Goal: Find specific page/section: Find specific page/section

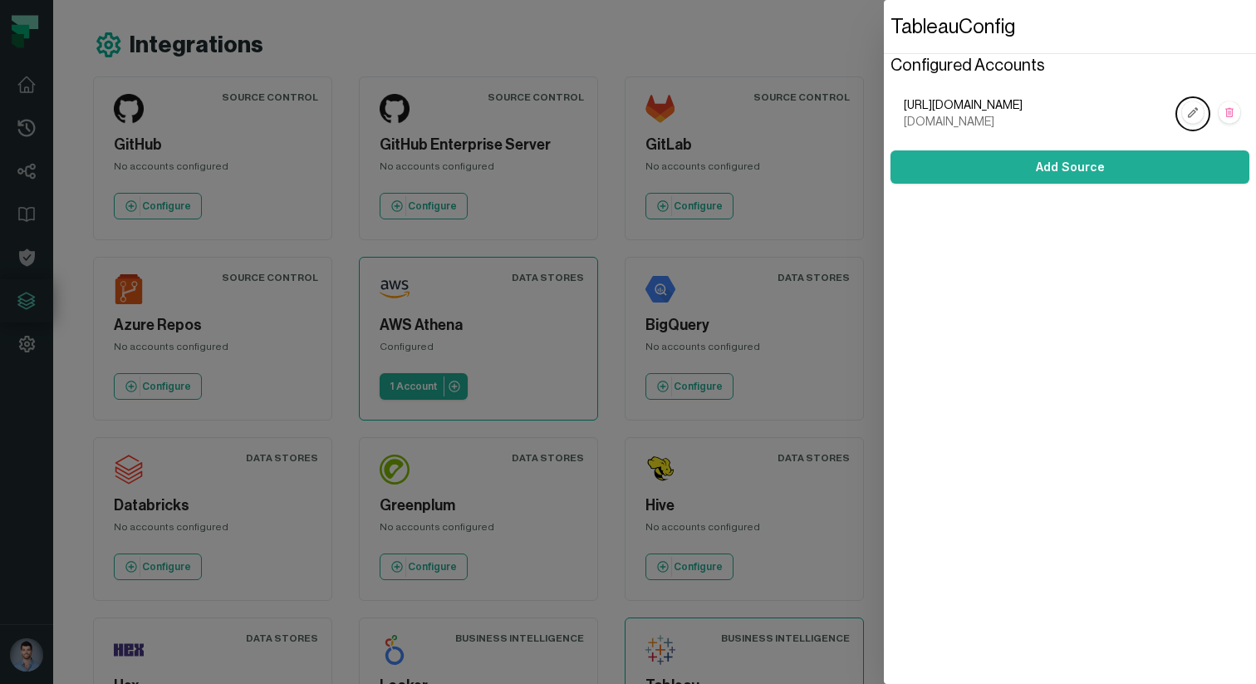
click at [884, 219] on dialog "Tableau Config Configured Accounts [URL][DOMAIN_NAME] [DOMAIN_NAME] Add Source" at bounding box center [1070, 342] width 372 height 684
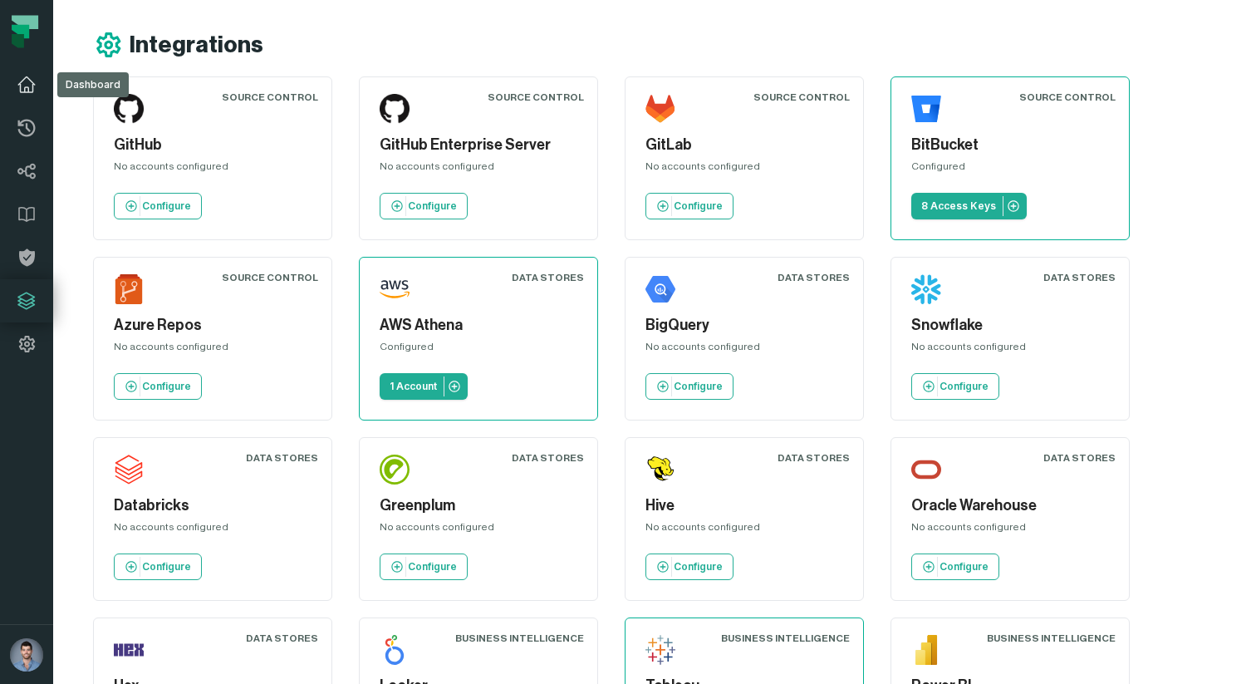
click at [29, 98] on link "Dashboard" at bounding box center [26, 84] width 53 height 43
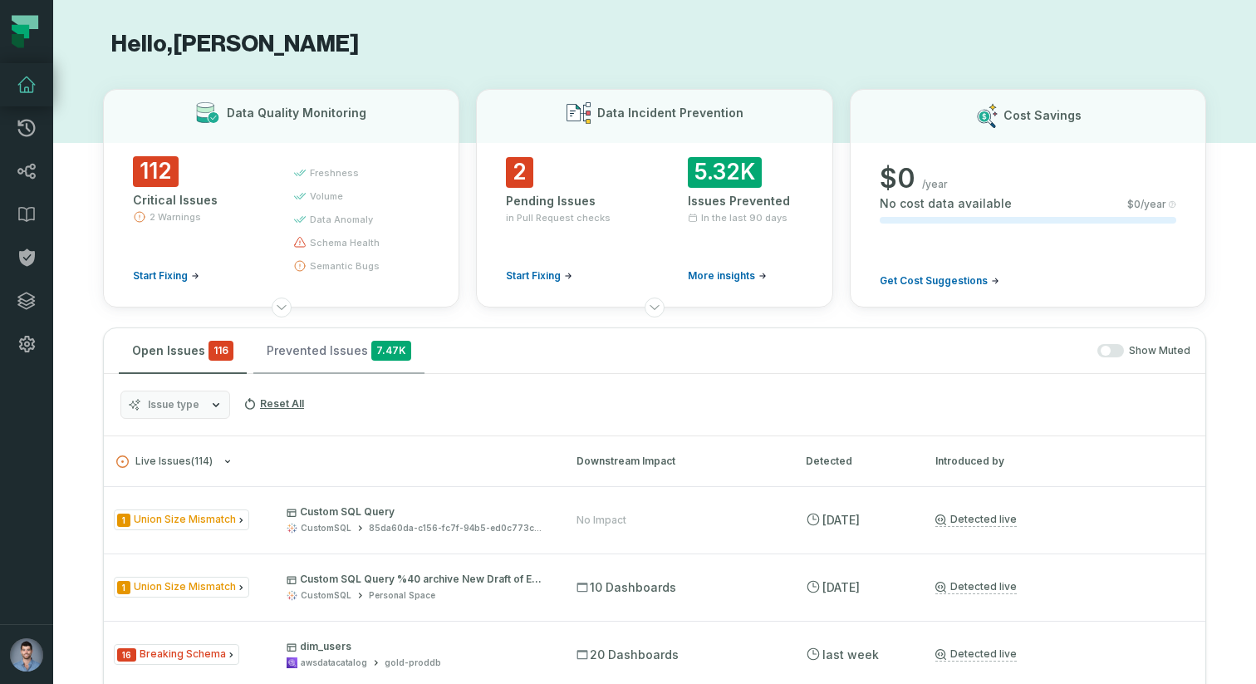
click at [311, 355] on button "Prevented Issues 7.47K" at bounding box center [338, 350] width 171 height 45
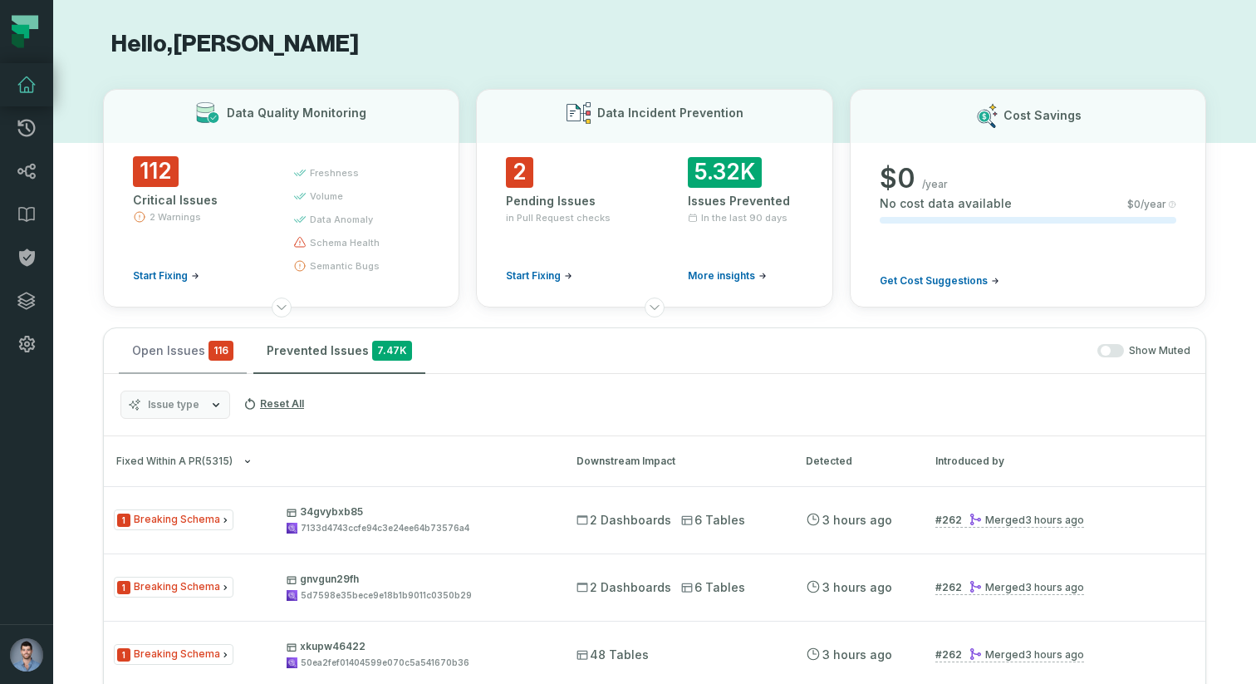
click at [212, 350] on span "116" at bounding box center [220, 351] width 25 height 20
